Goal: Task Accomplishment & Management: Manage account settings

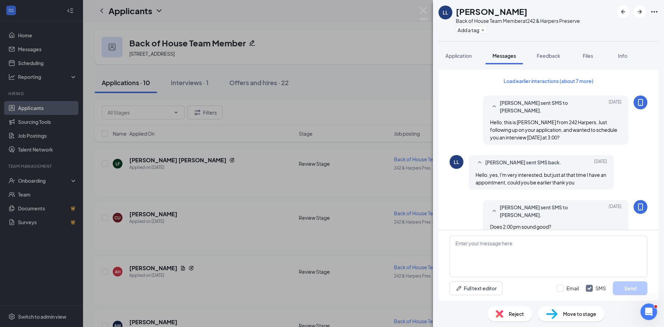
drag, startPoint x: 265, startPoint y: 128, endPoint x: 191, endPoint y: 128, distance: 74.1
click at [264, 128] on div "[PERSON_NAME] Back of House Team Member at 242 & Harpers Preserve Add a tag App…" at bounding box center [332, 163] width 664 height 327
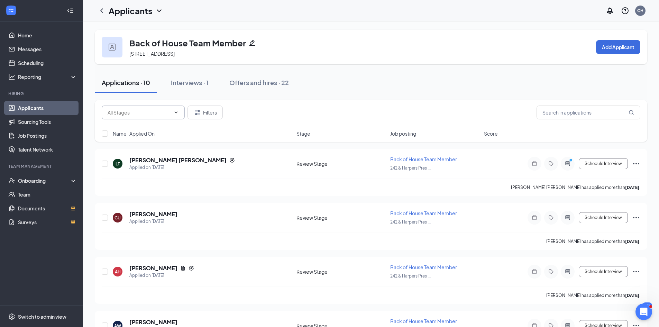
click at [173, 119] on span at bounding box center [143, 113] width 83 height 14
click at [173, 112] on span at bounding box center [175, 113] width 7 height 6
click at [176, 109] on span at bounding box center [143, 113] width 83 height 14
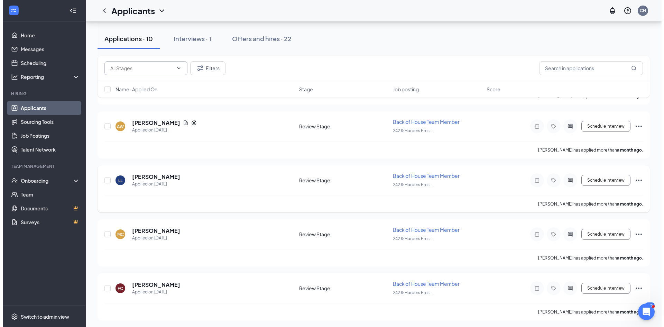
scroll to position [363, 0]
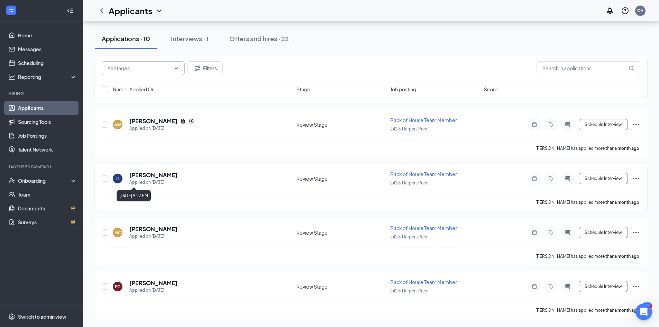
click at [151, 180] on div "Applied on [DATE]" at bounding box center [153, 182] width 48 height 7
click at [148, 175] on h5 "[PERSON_NAME]" at bounding box center [153, 175] width 48 height 8
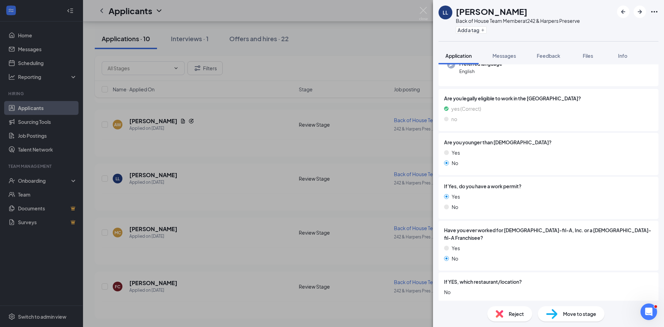
scroll to position [138, 0]
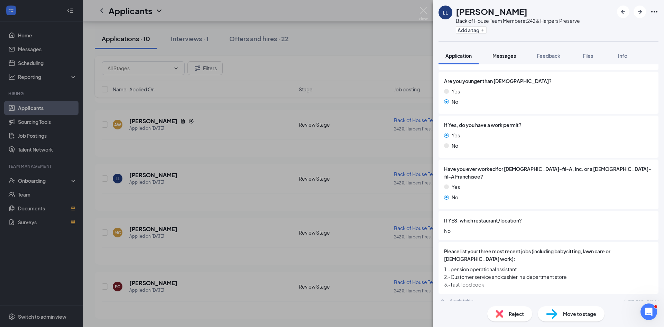
click at [511, 58] on span "Messages" at bounding box center [505, 56] width 24 height 6
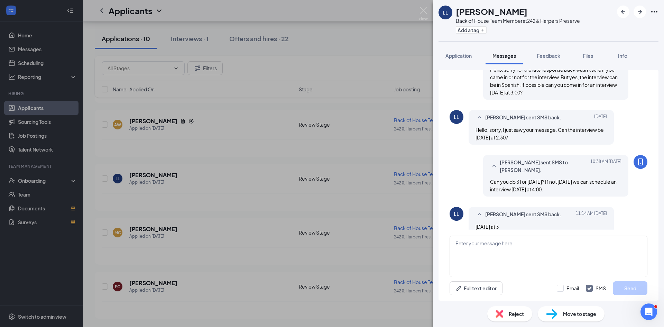
scroll to position [297, 0]
